Goal: Transaction & Acquisition: Purchase product/service

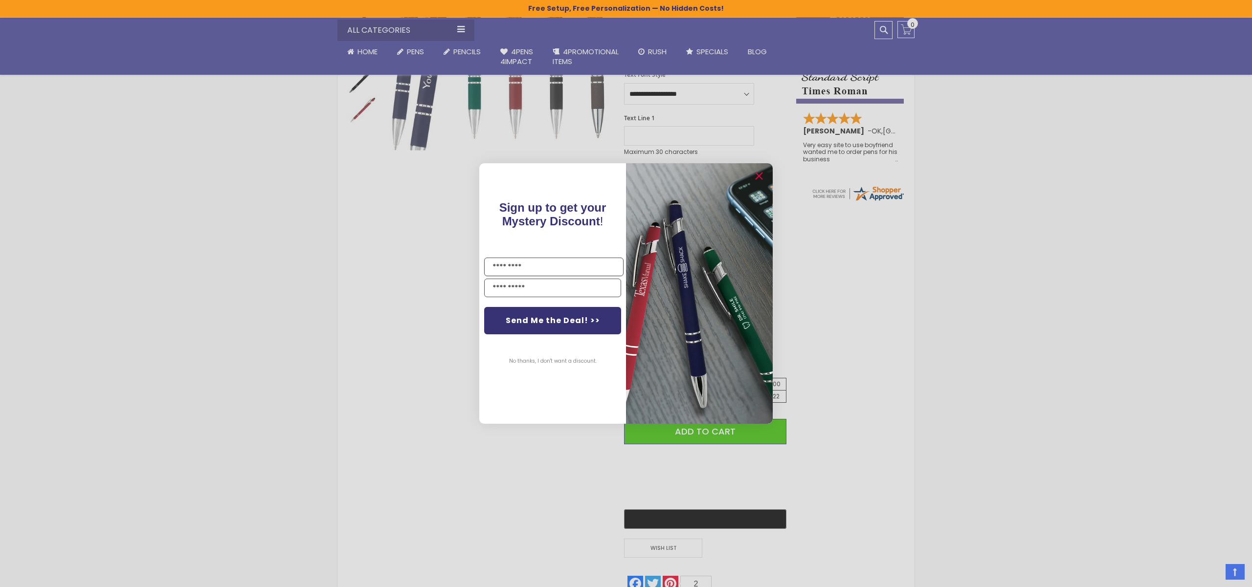
scroll to position [285, 0]
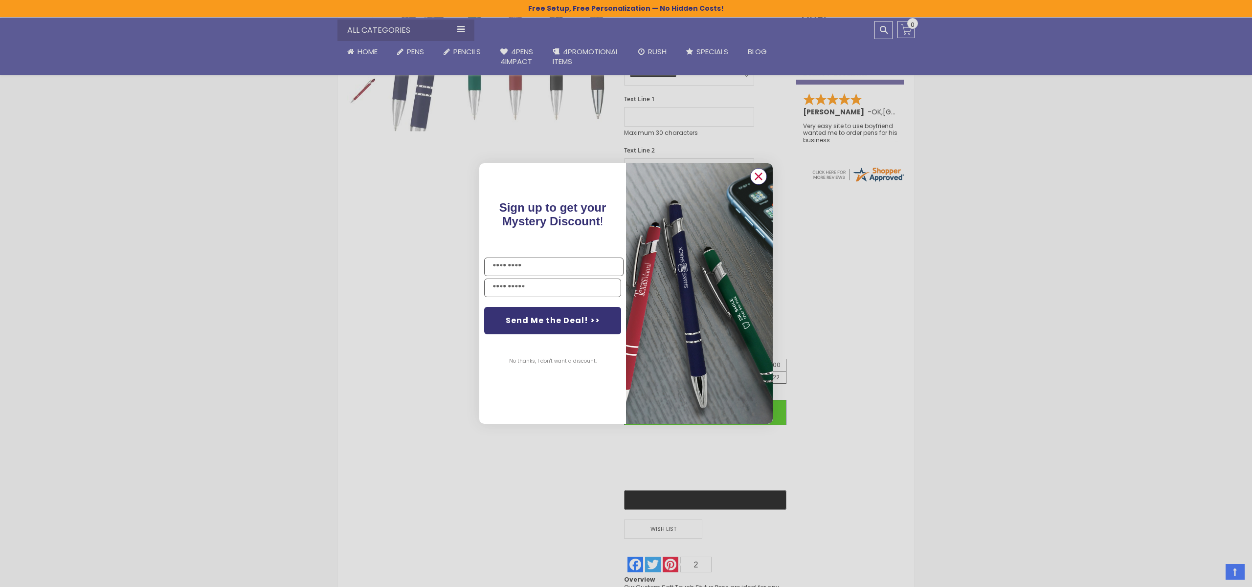
click at [760, 177] on icon "Close dialog" at bounding box center [758, 176] width 6 height 6
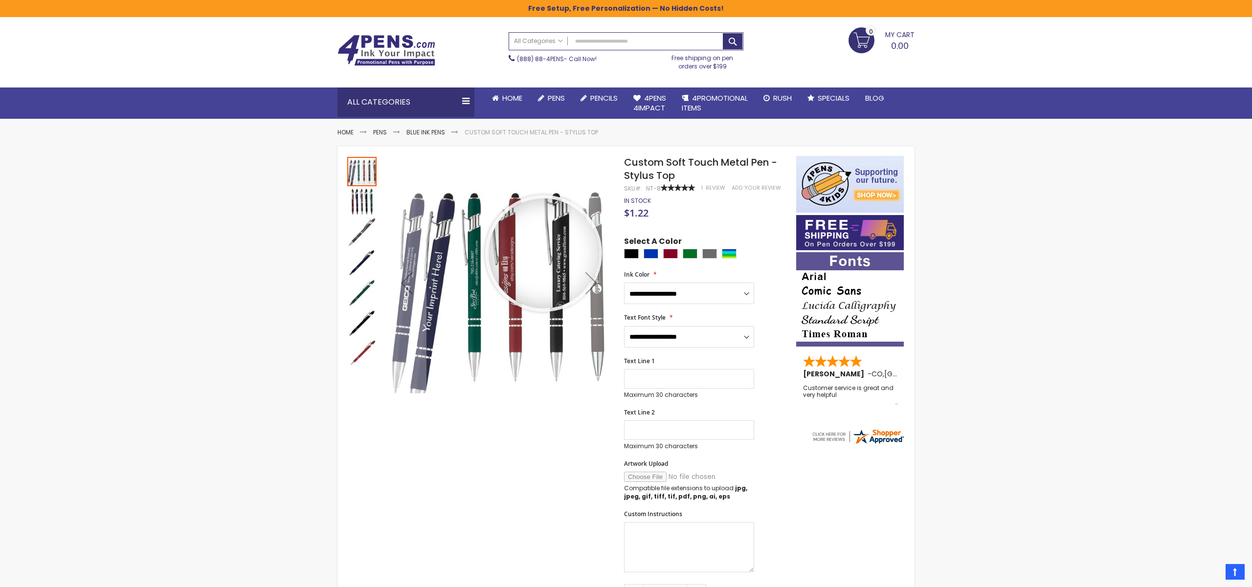
scroll to position [0, 0]
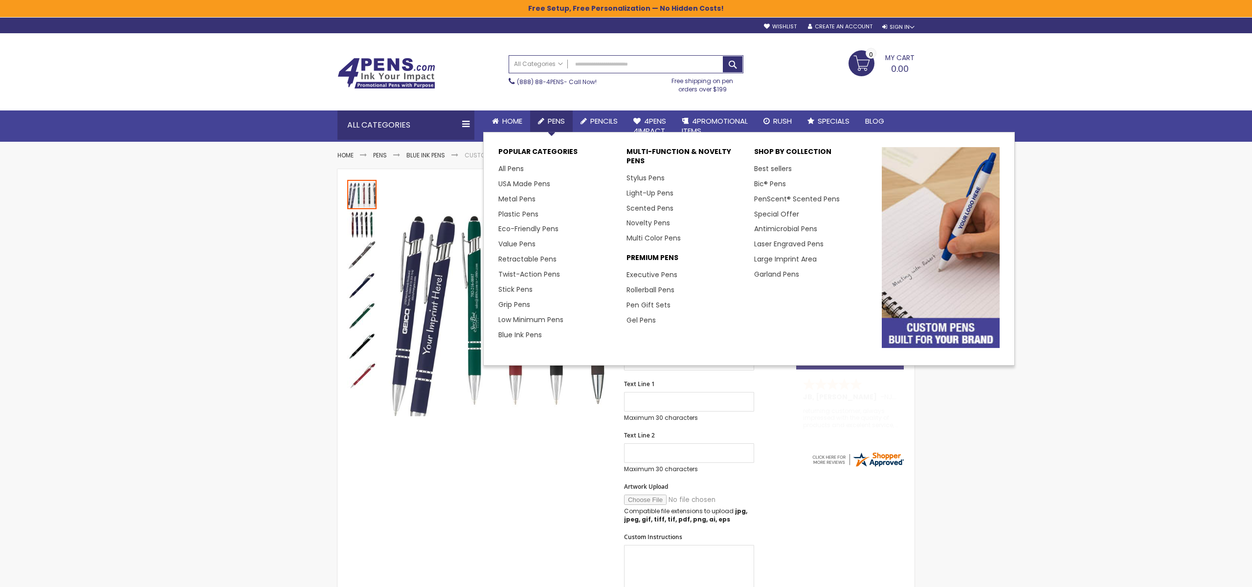
click at [554, 120] on span "Pens" at bounding box center [556, 121] width 17 height 10
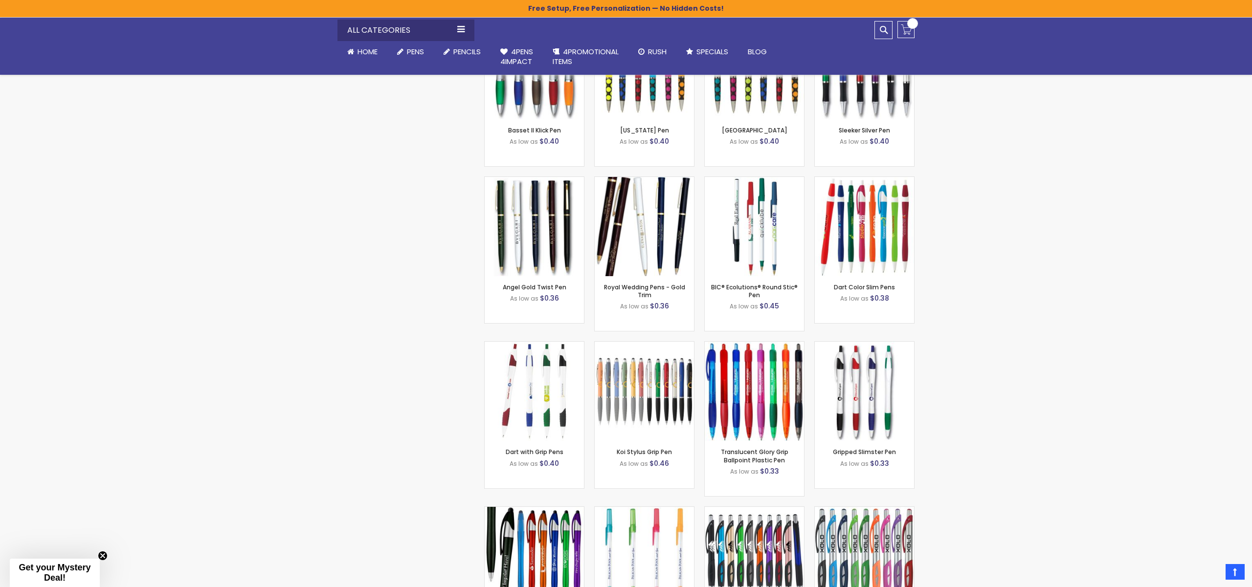
scroll to position [2367, 0]
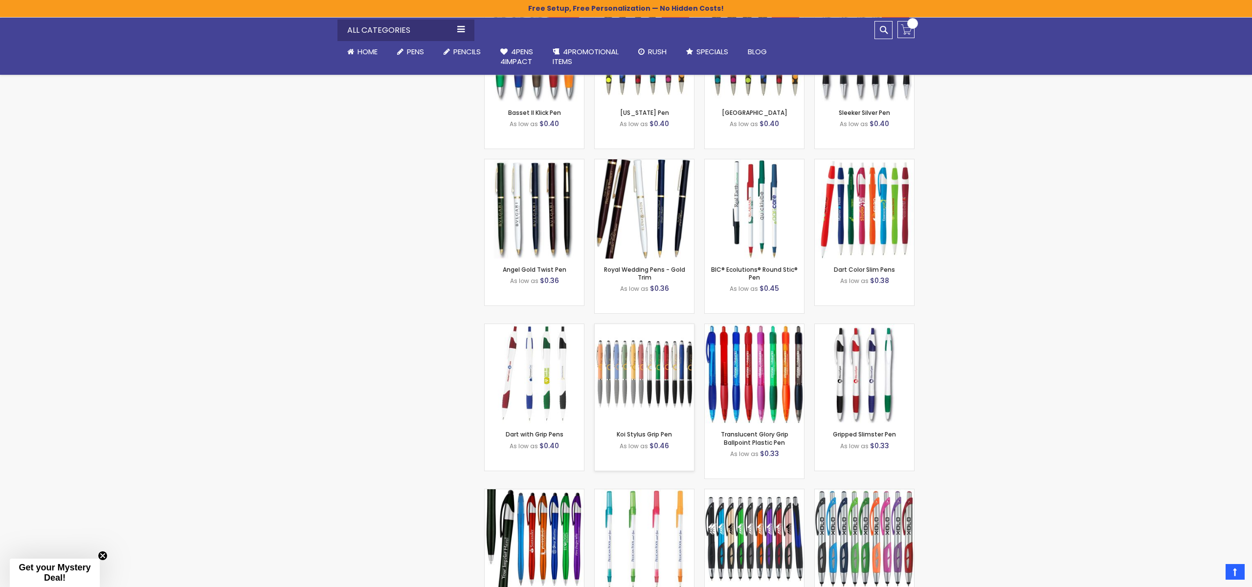
click at [642, 355] on img at bounding box center [644, 373] width 99 height 99
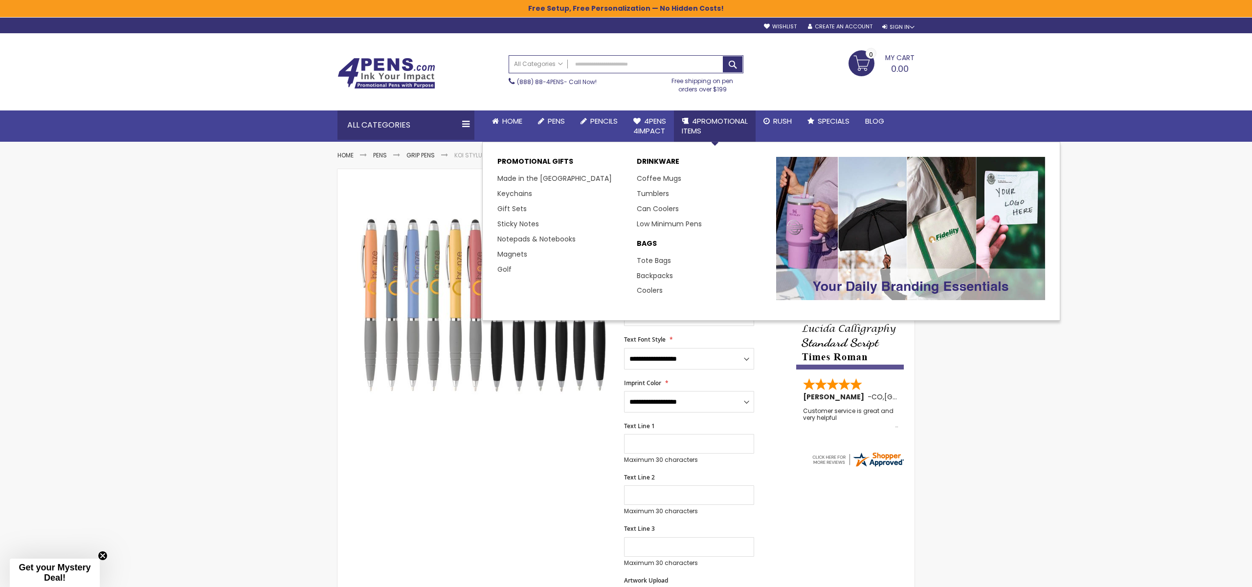
scroll to position [3, 0]
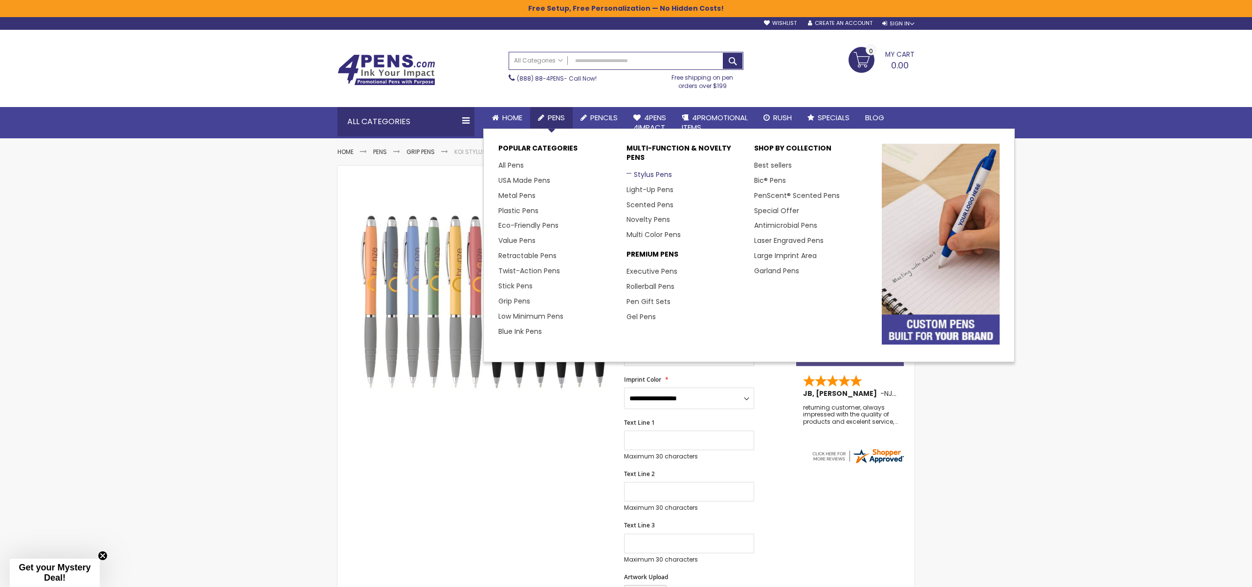
click at [654, 176] on link "Stylus Pens" at bounding box center [648, 175] width 45 height 10
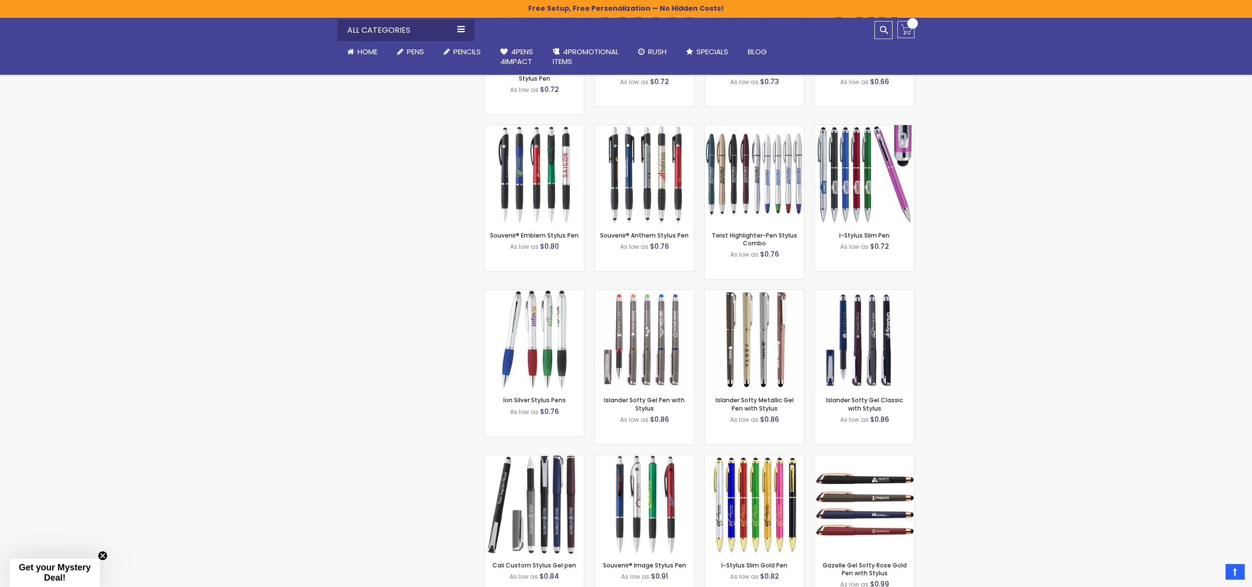
scroll to position [1525, 0]
